Goal: Information Seeking & Learning: Learn about a topic

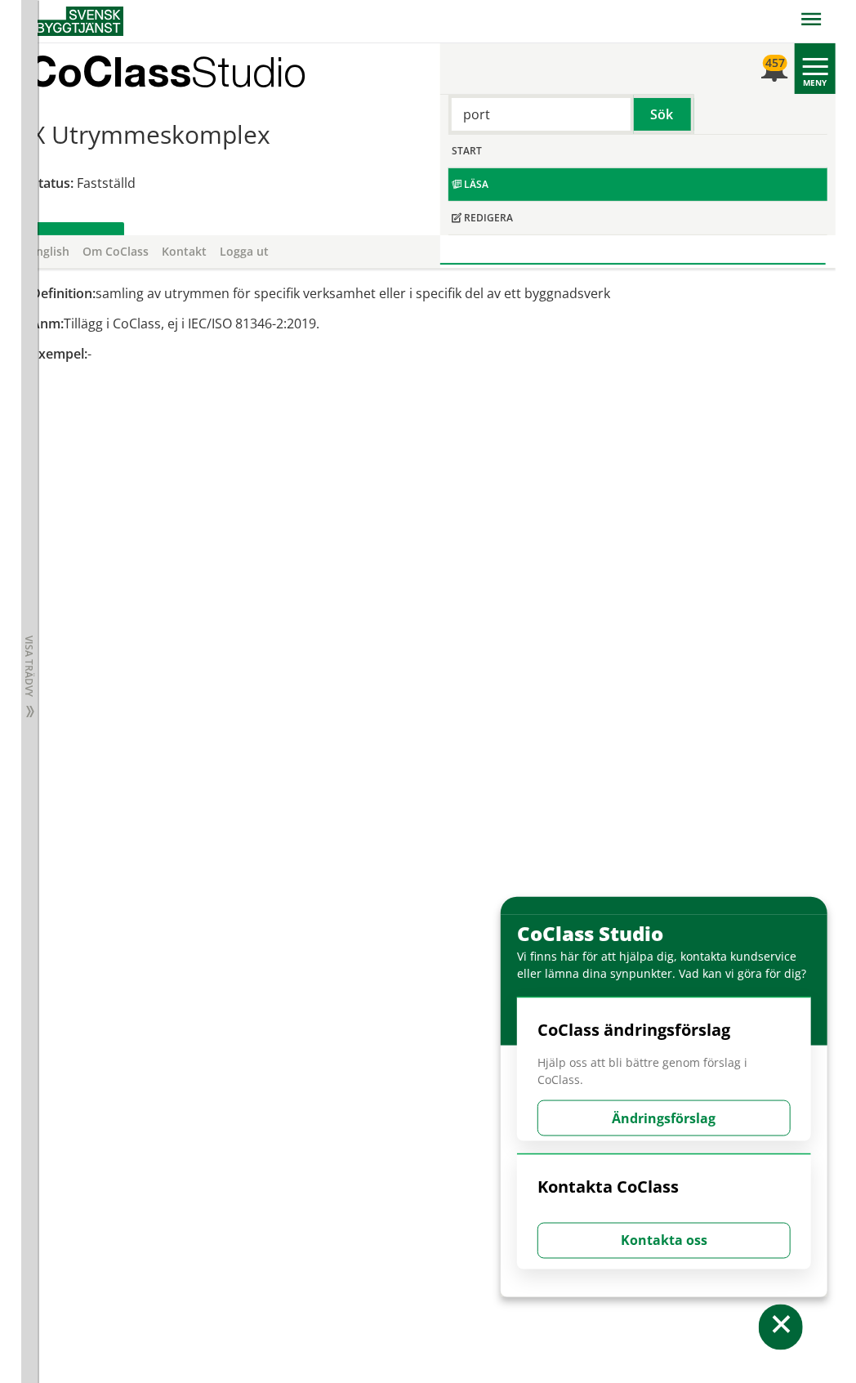
scroll to position [2, 0]
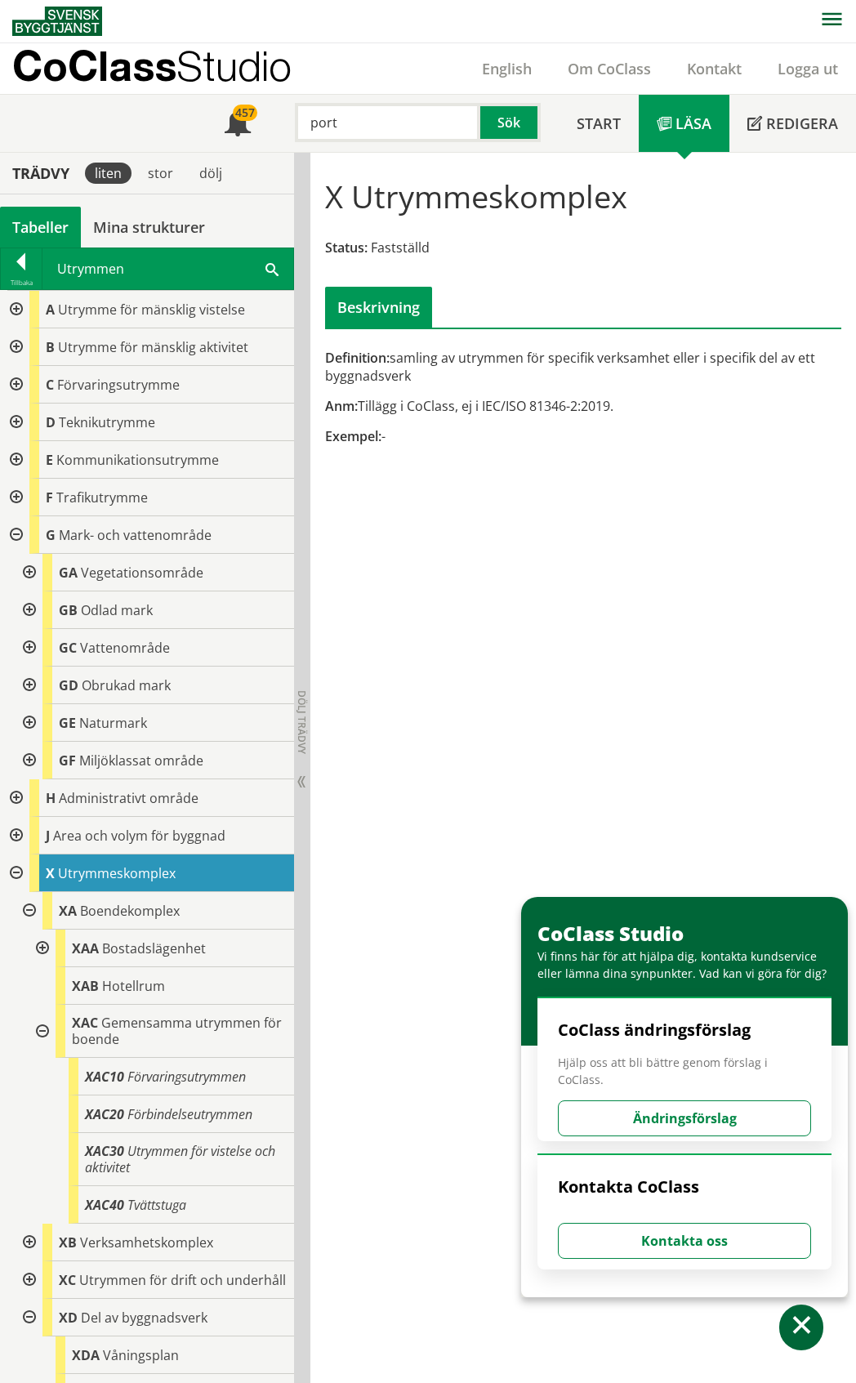
click at [33, 227] on div "Tabeller" at bounding box center [40, 227] width 81 height 41
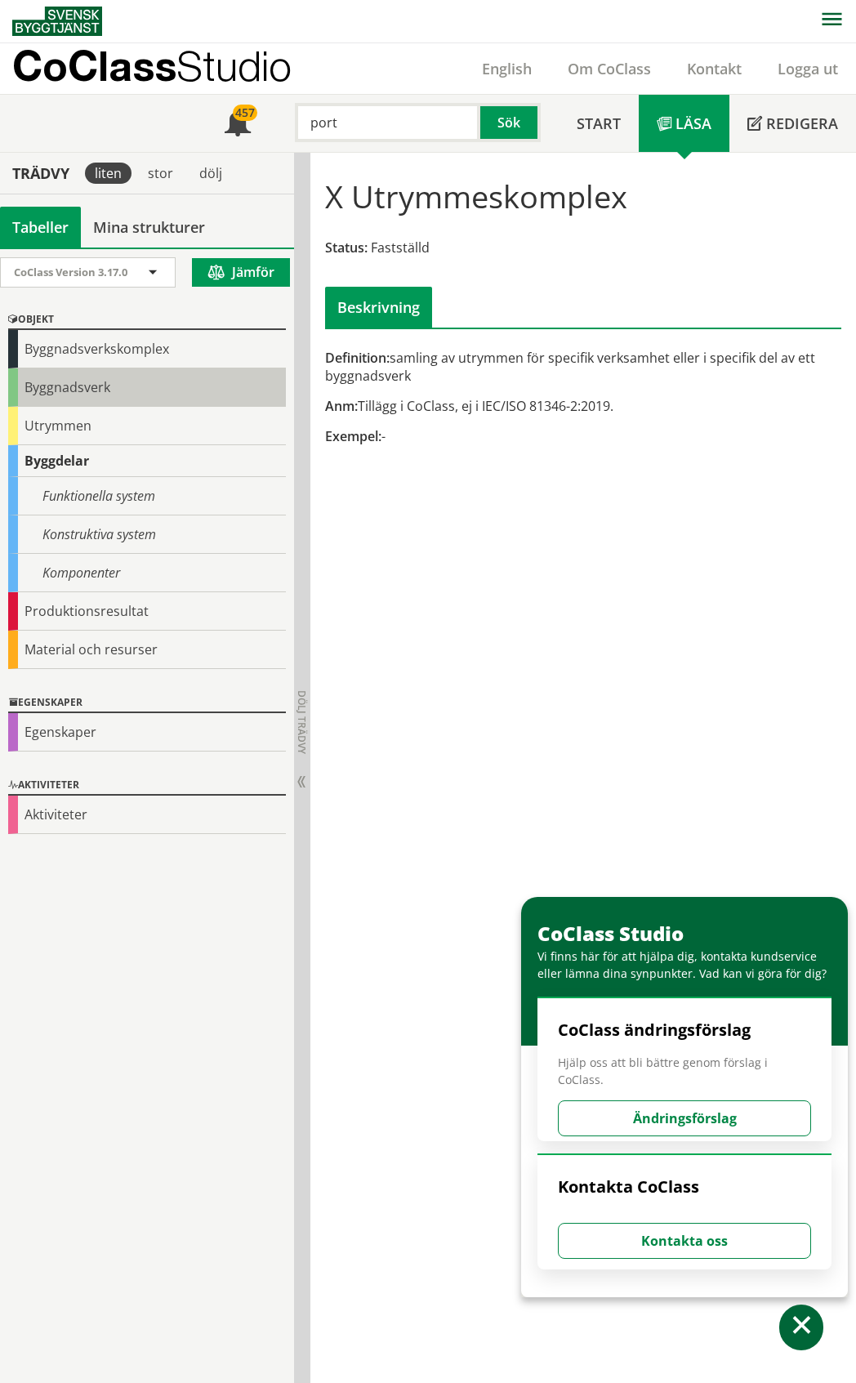
click at [100, 380] on div "Byggnadsverk" at bounding box center [147, 387] width 278 height 38
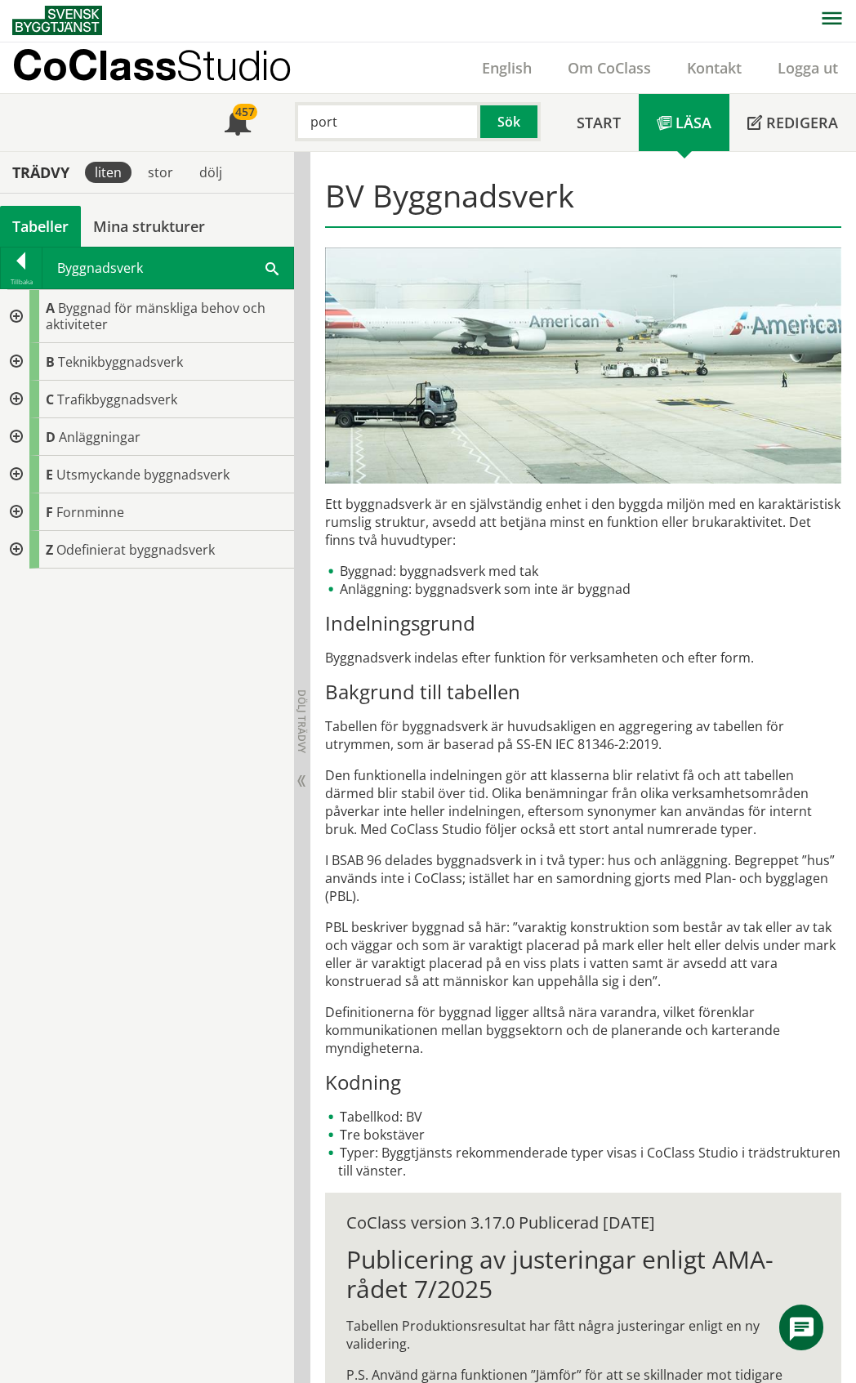
click at [43, 222] on div "Tabeller" at bounding box center [40, 226] width 81 height 41
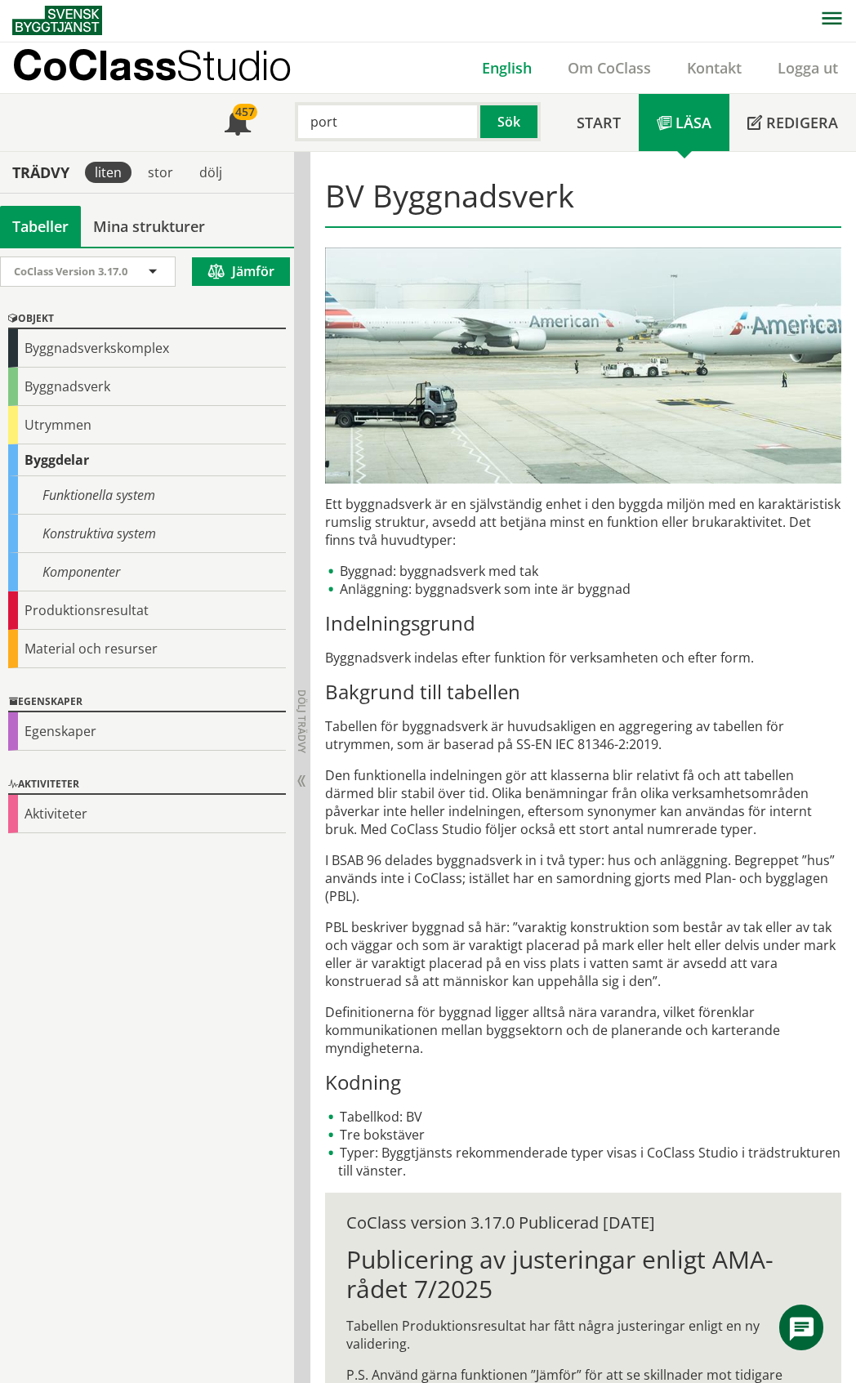
click at [507, 69] on link "English" at bounding box center [507, 68] width 86 height 20
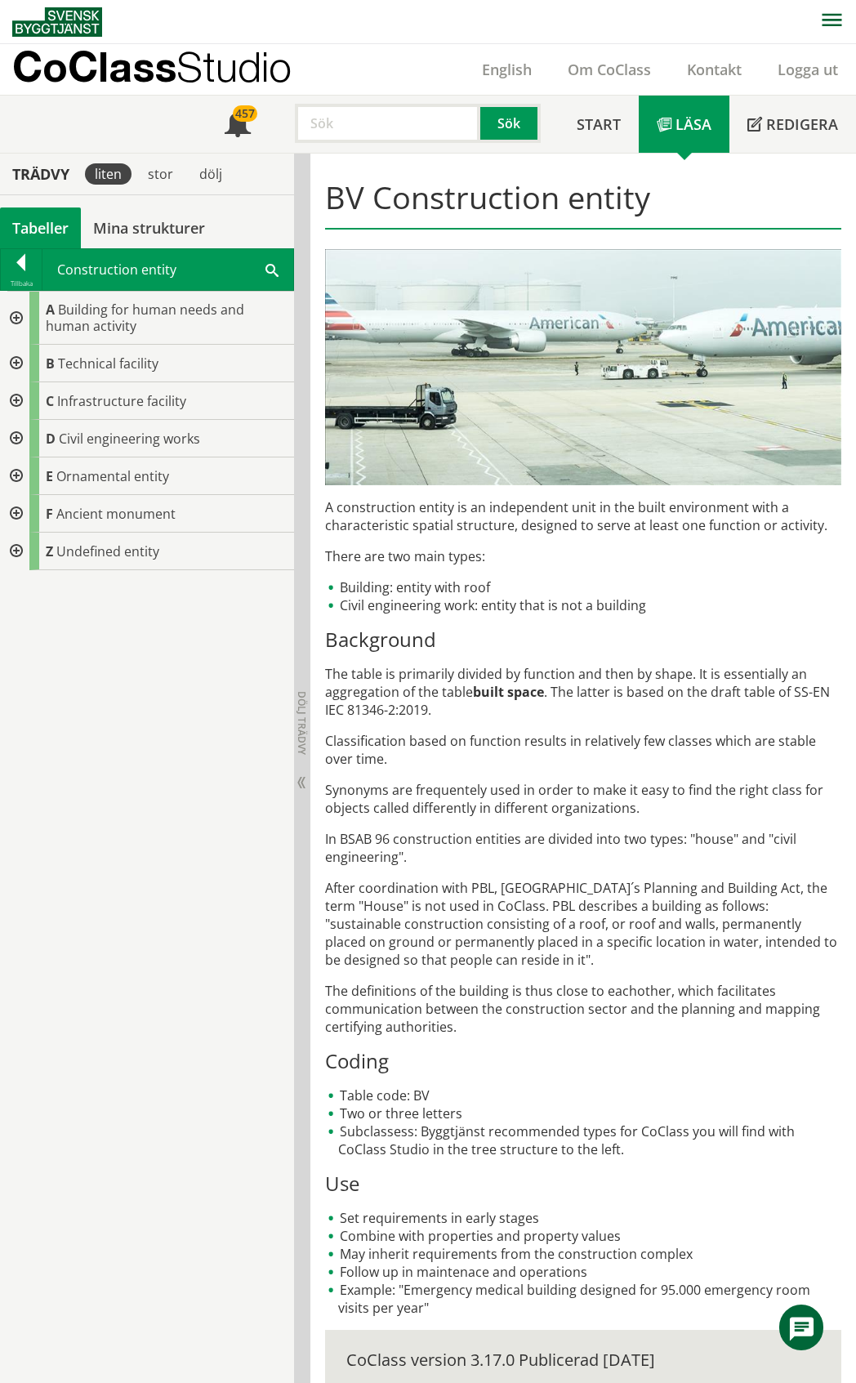
scroll to position [2, 0]
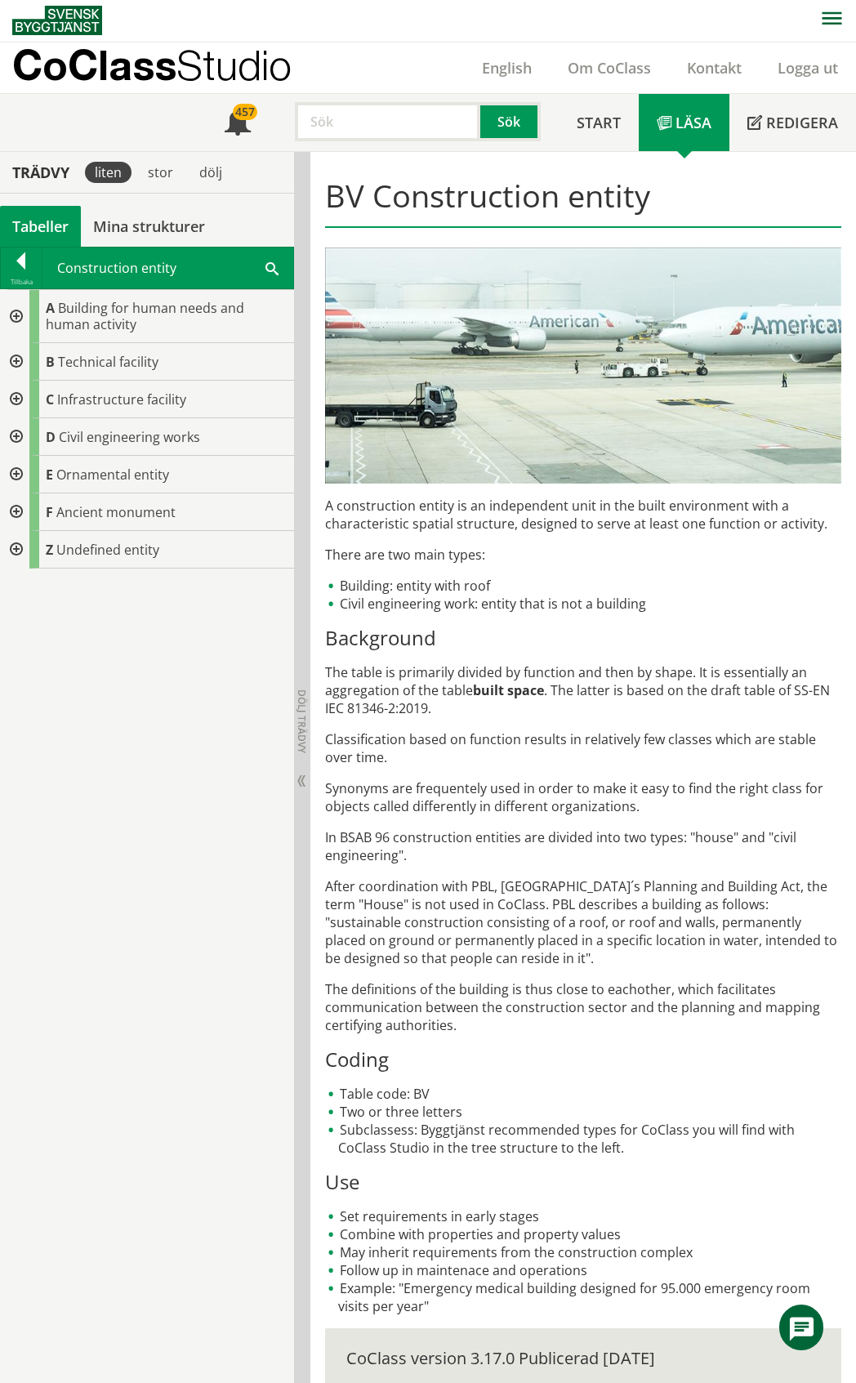
click at [25, 214] on div "Tabeller" at bounding box center [40, 226] width 81 height 41
